Goal: Navigation & Orientation: Go to known website

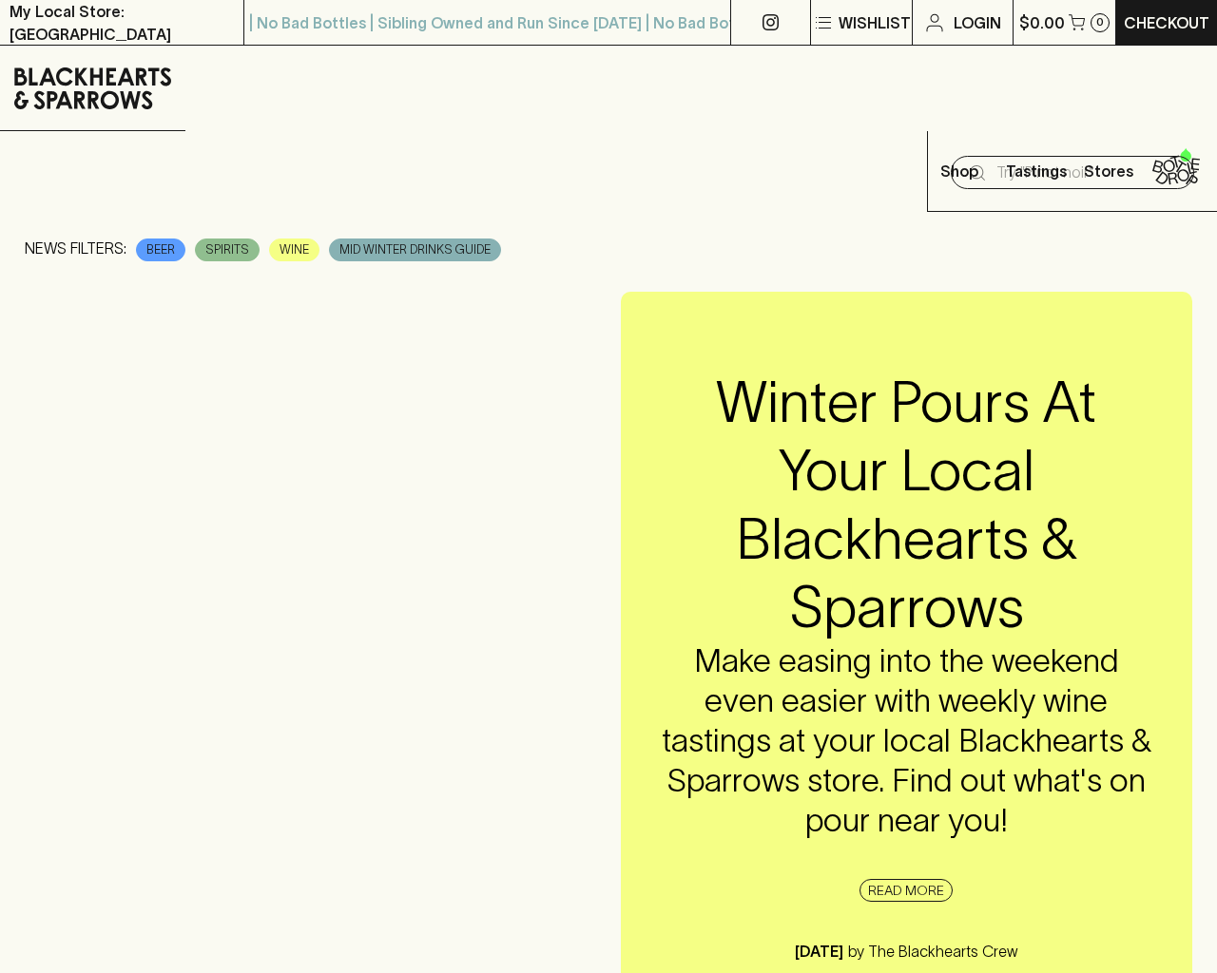
scroll to position [3093, 0]
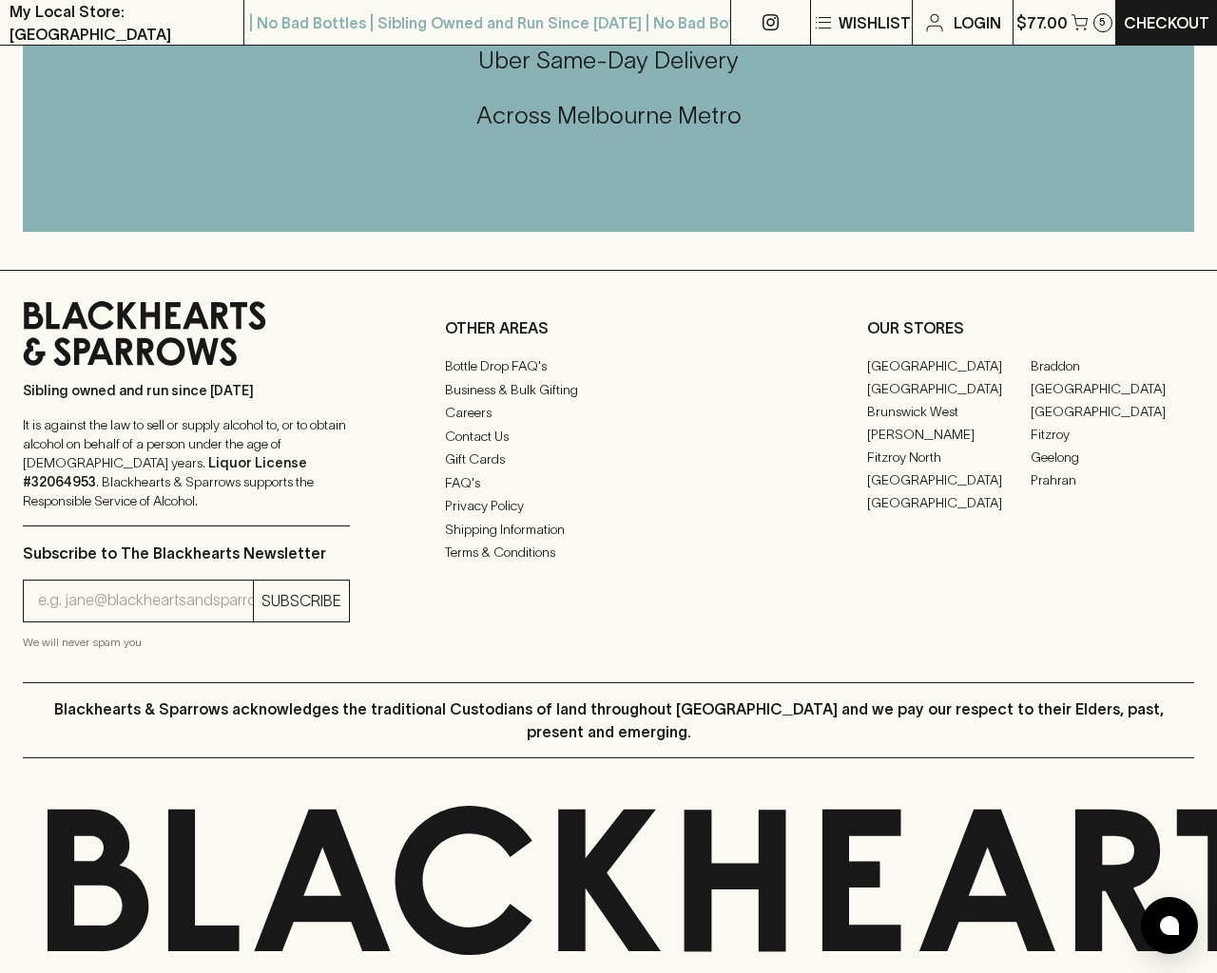
type input "[EMAIL_ADDRESS]"
type input "1"
type input "e"
type input "Elderton E Series Chardonnay 2023"
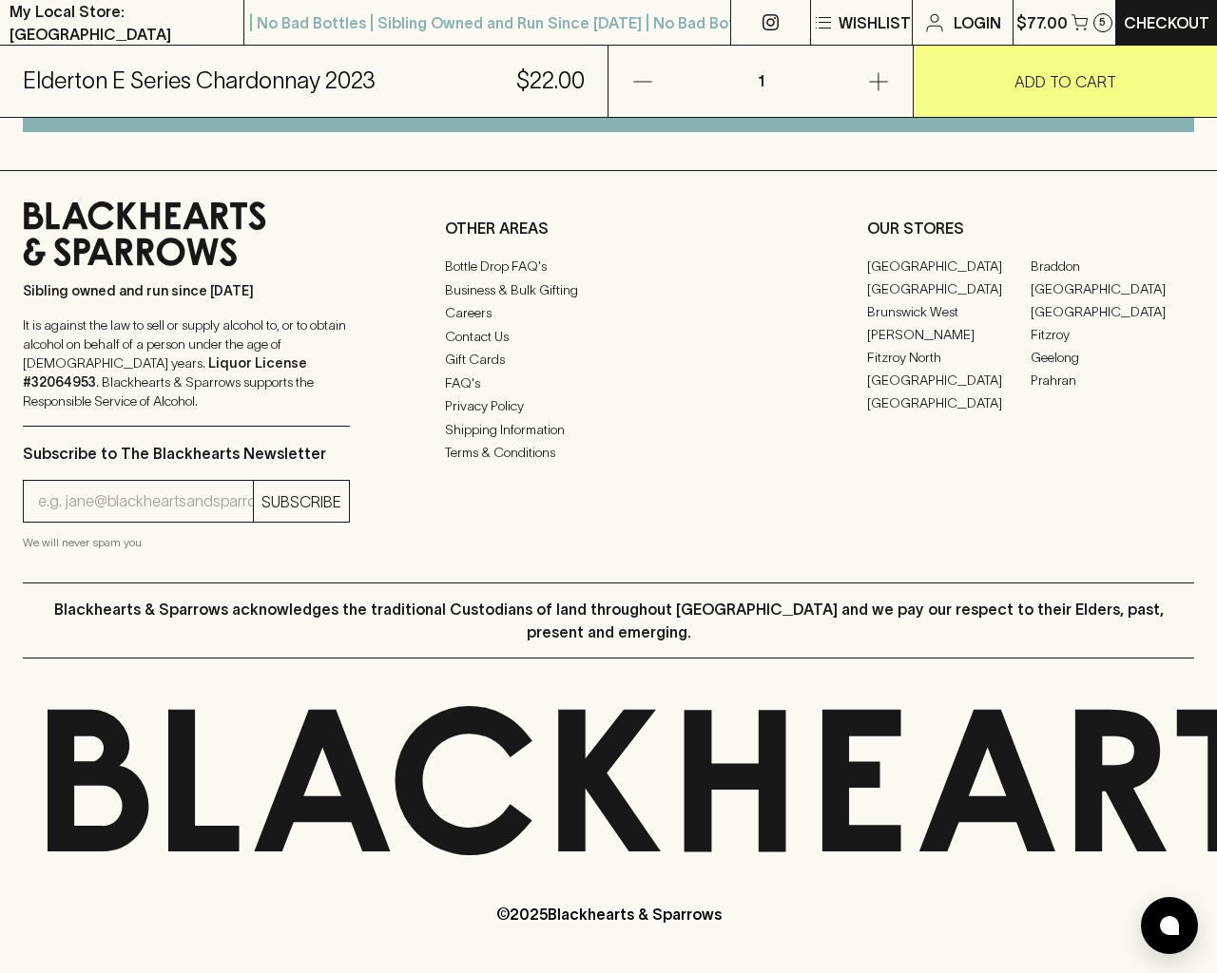
scroll to position [1147, 0]
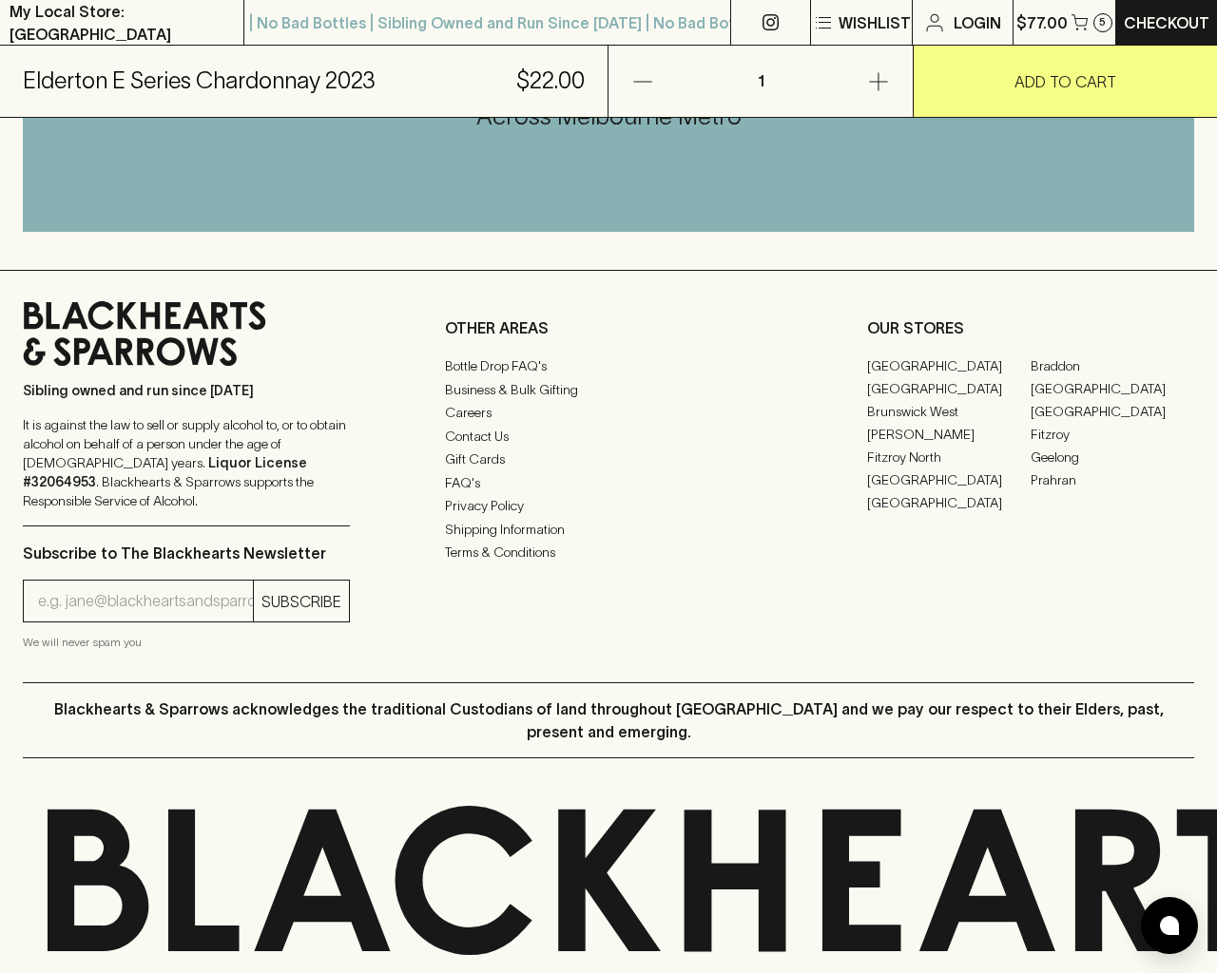
type input "e"
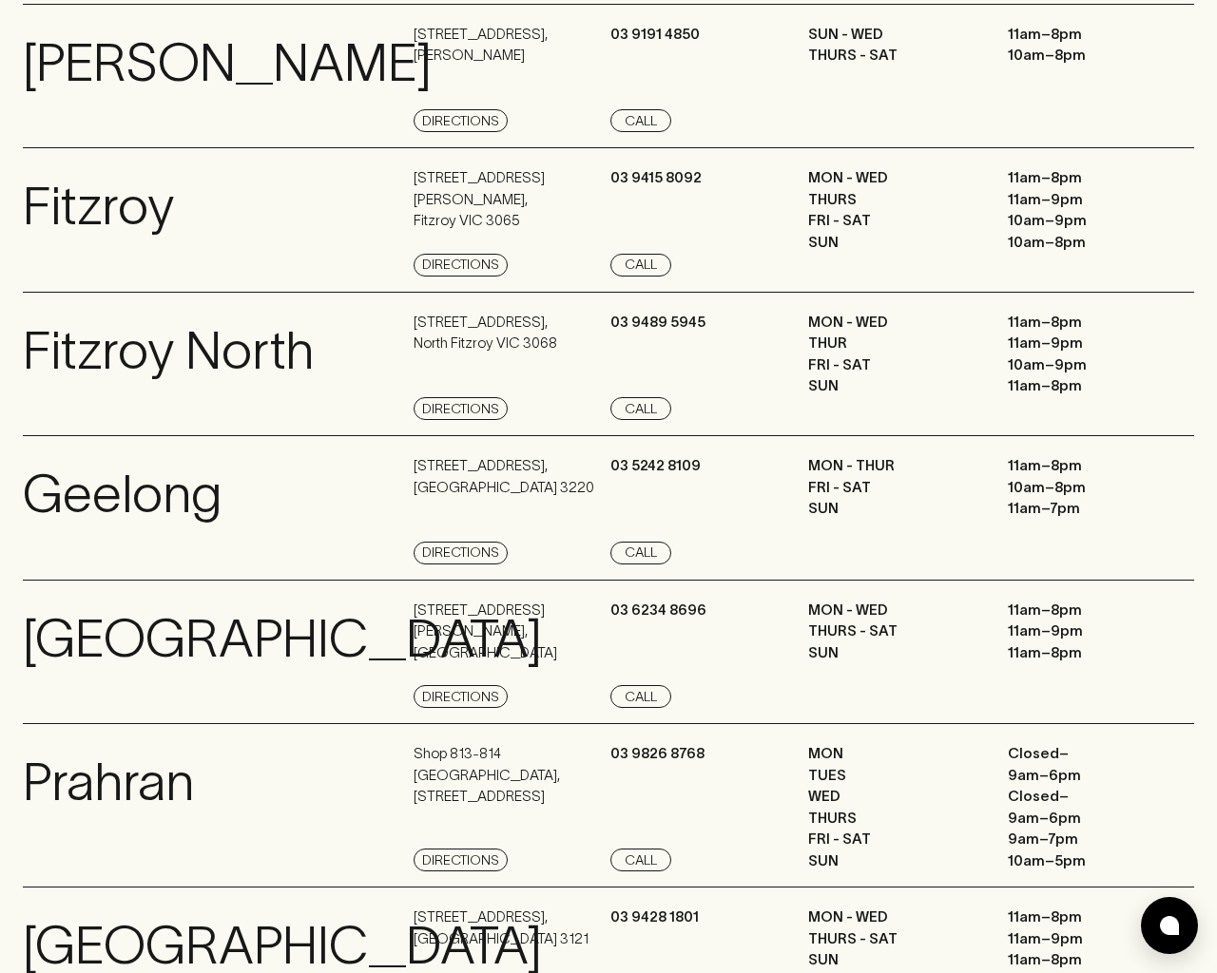
scroll to position [2553, 0]
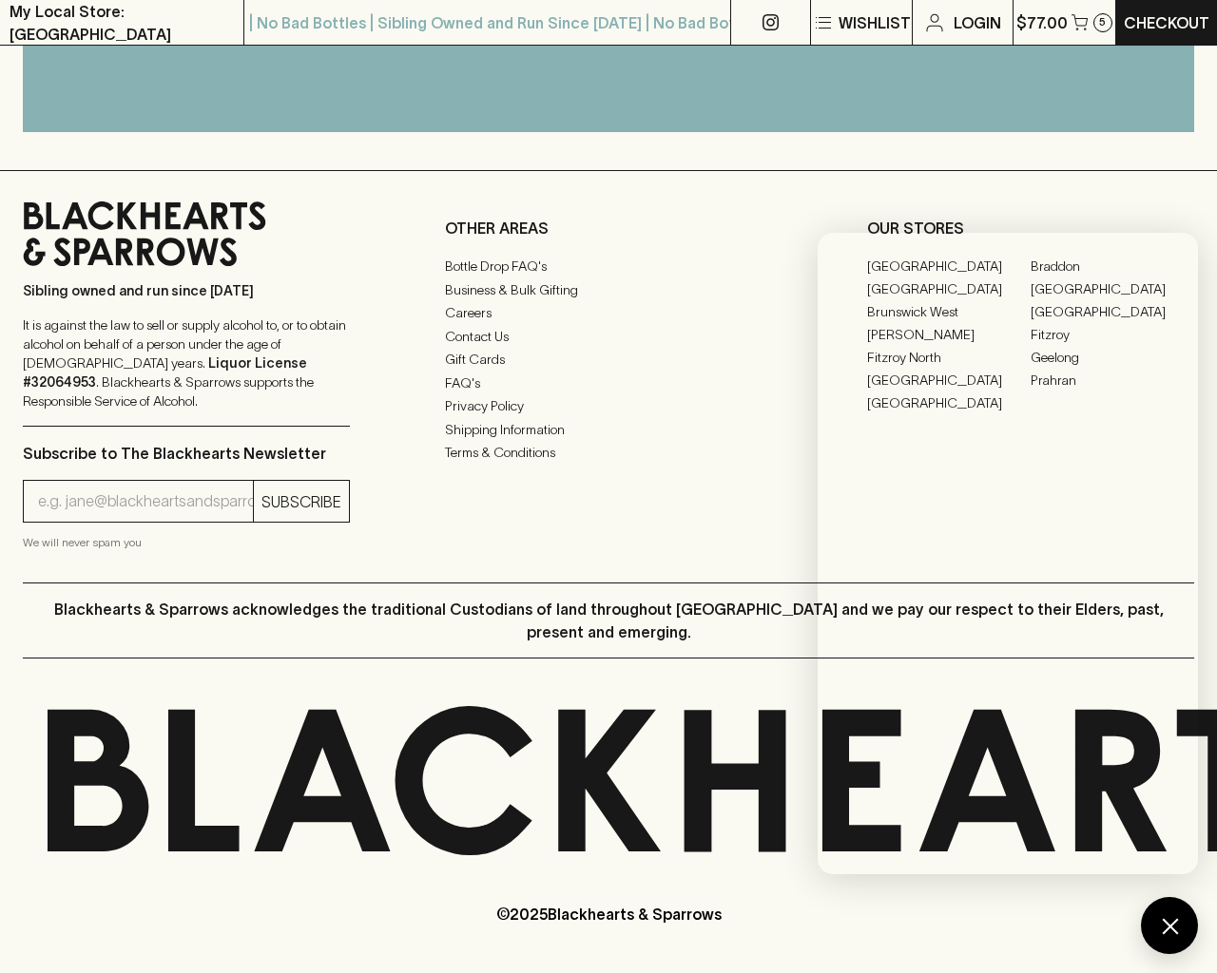
scroll to position [1007, 0]
